Goal: Browse casually: Explore the website without a specific task or goal

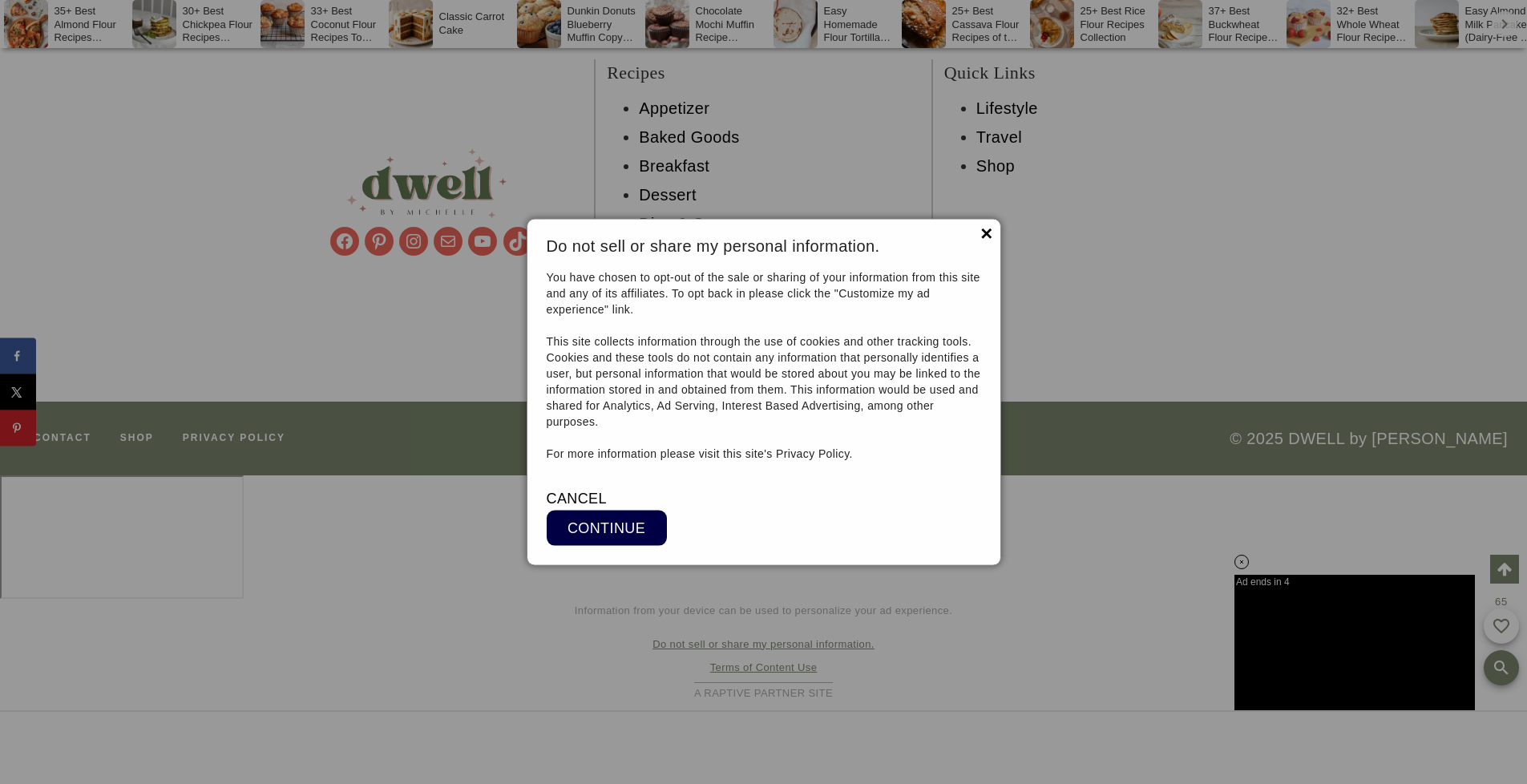
scroll to position [14879, 0]
